Goal: Navigation & Orientation: Find specific page/section

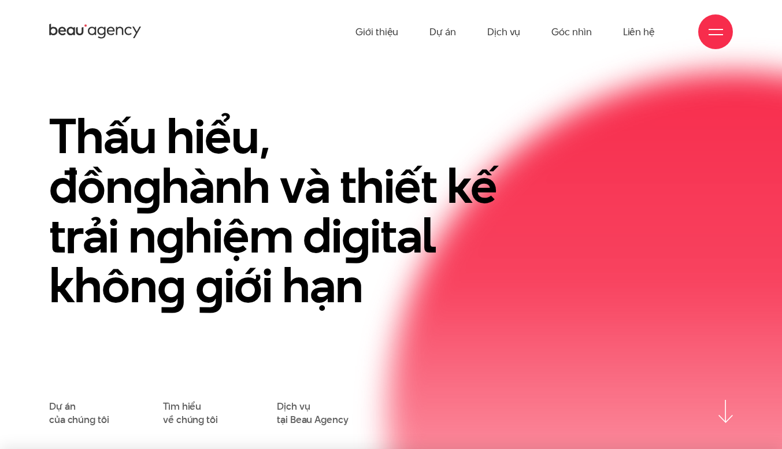
click at [448, 35] on link "Dự án" at bounding box center [442, 32] width 27 height 64
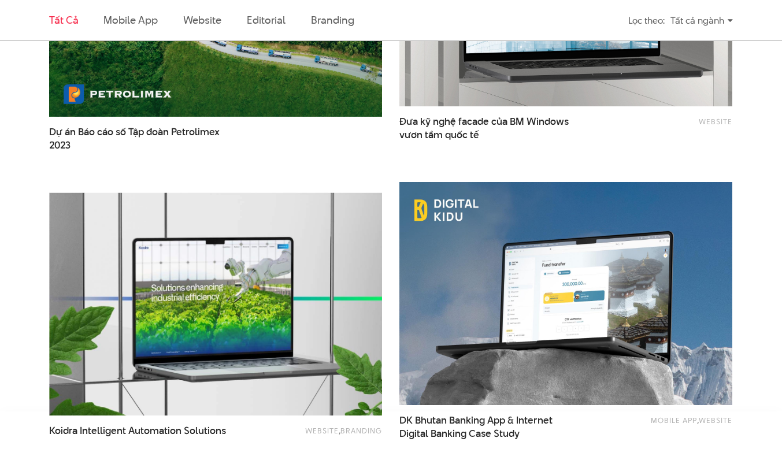
scroll to position [1908, 0]
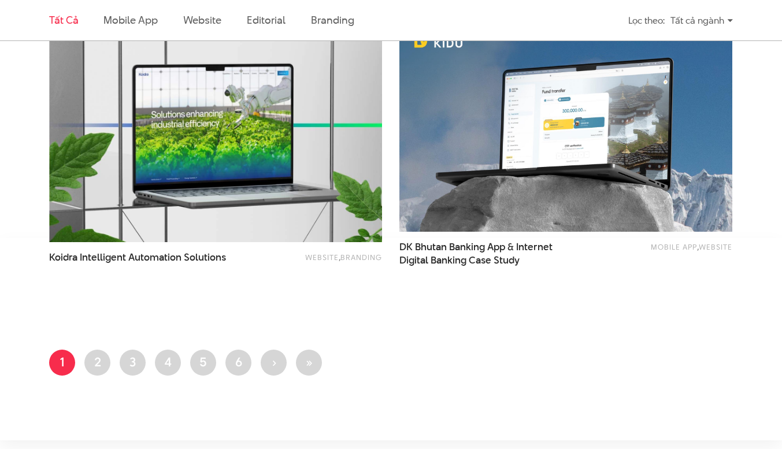
click at [99, 366] on link "Trang 2" at bounding box center [97, 363] width 26 height 26
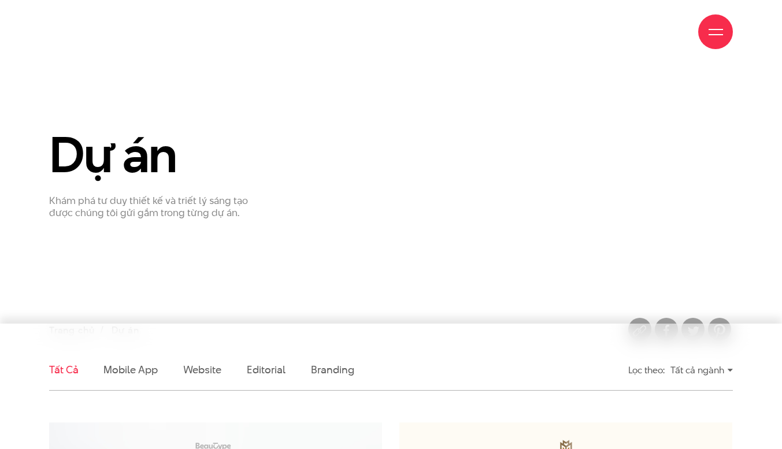
scroll to position [173, 0]
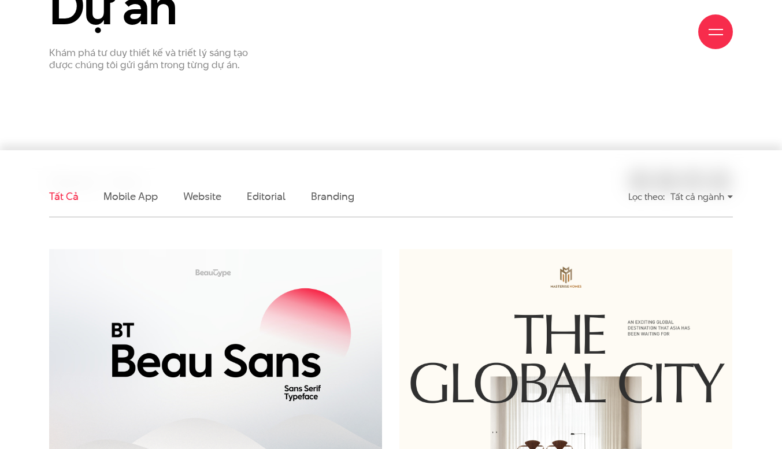
click at [340, 195] on link "Branding" at bounding box center [332, 196] width 43 height 14
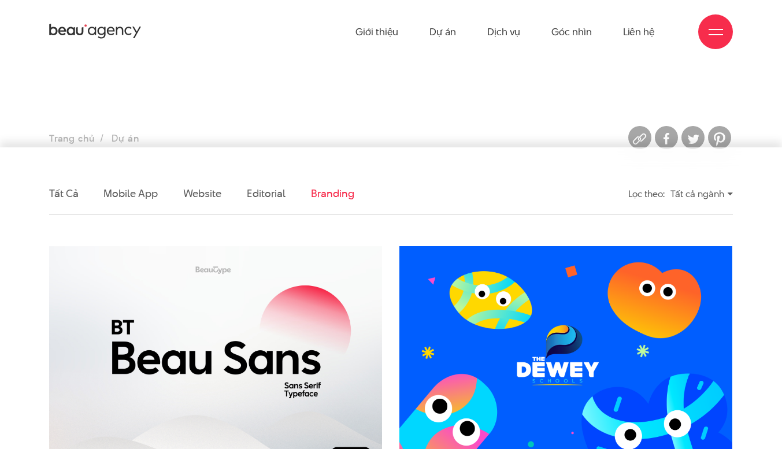
scroll to position [0, 0]
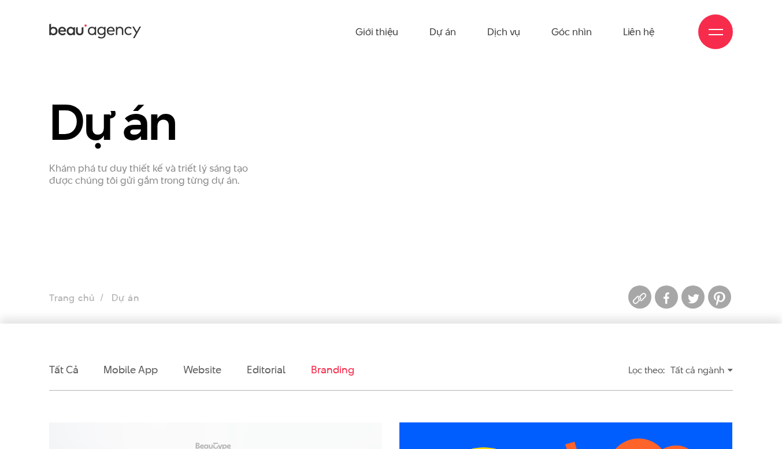
click at [508, 36] on link "Dịch vụ" at bounding box center [503, 32] width 33 height 64
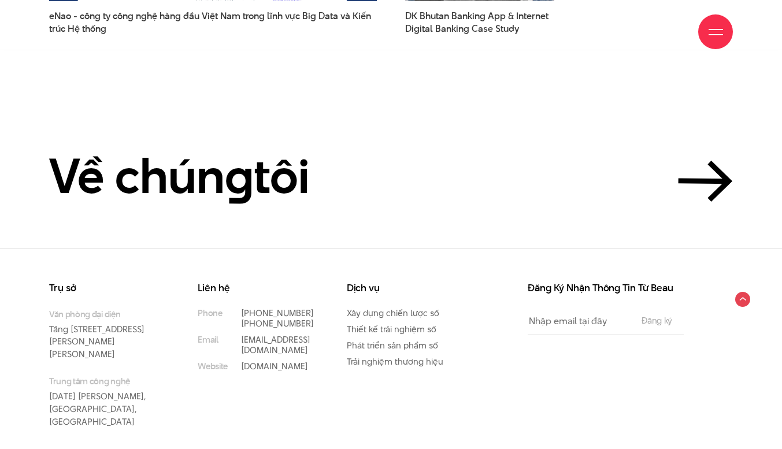
scroll to position [3214, 0]
